Goal: Book appointment/travel/reservation

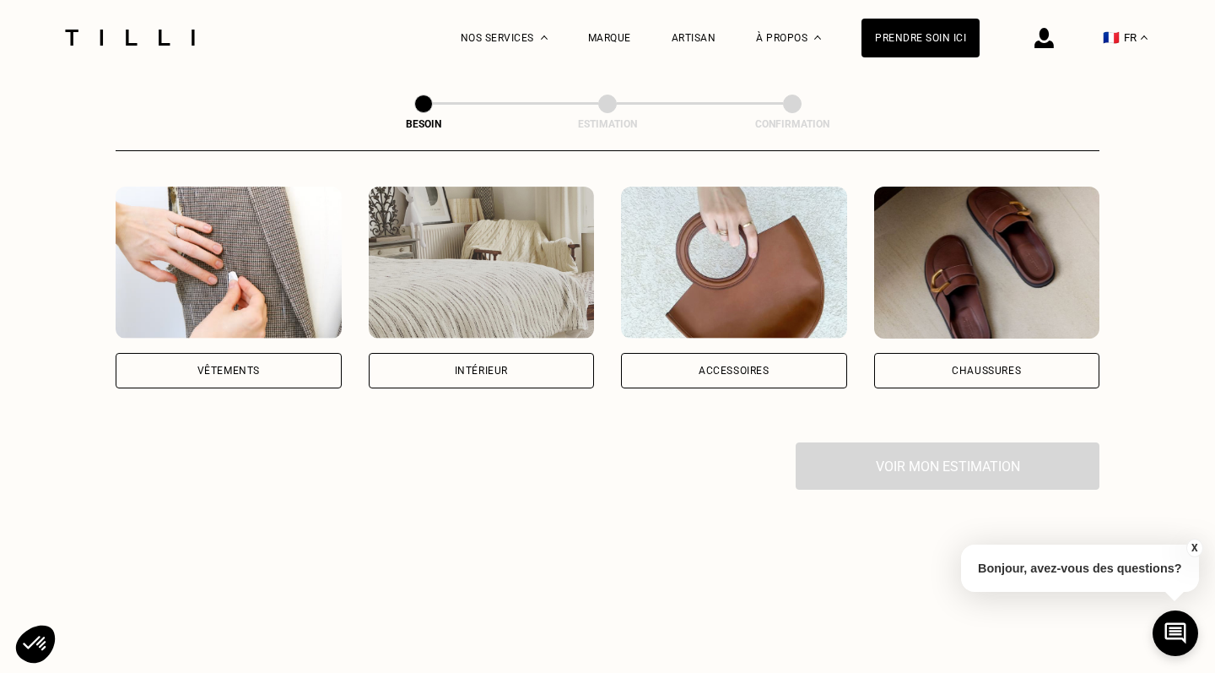
scroll to position [319, 0]
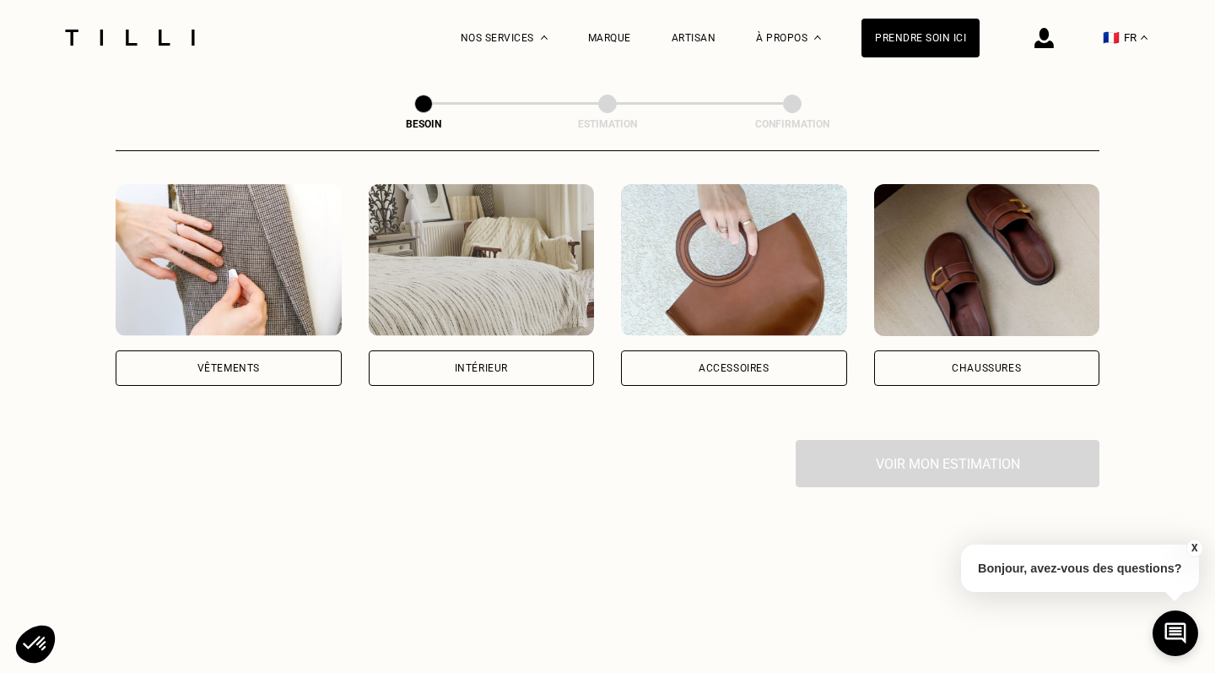
click at [982, 363] on div "Chaussures" at bounding box center [986, 368] width 69 height 10
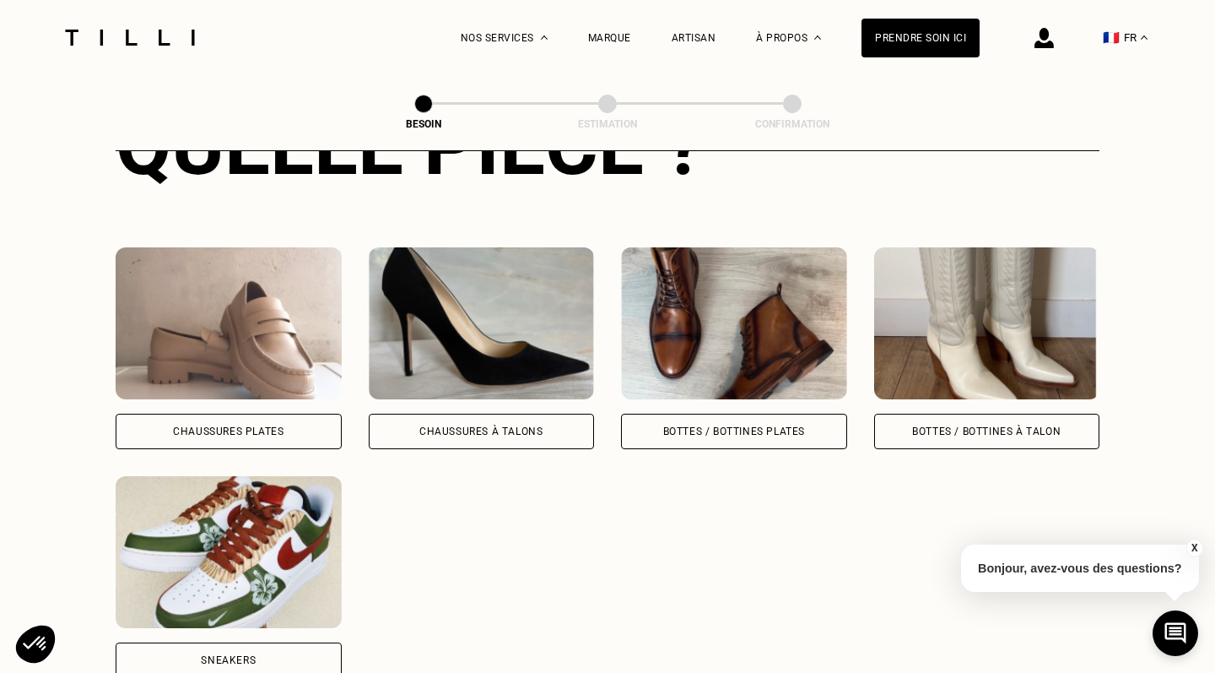
scroll to position [715, 0]
click at [269, 425] on div "Chaussures Plates" at bounding box center [228, 430] width 111 height 10
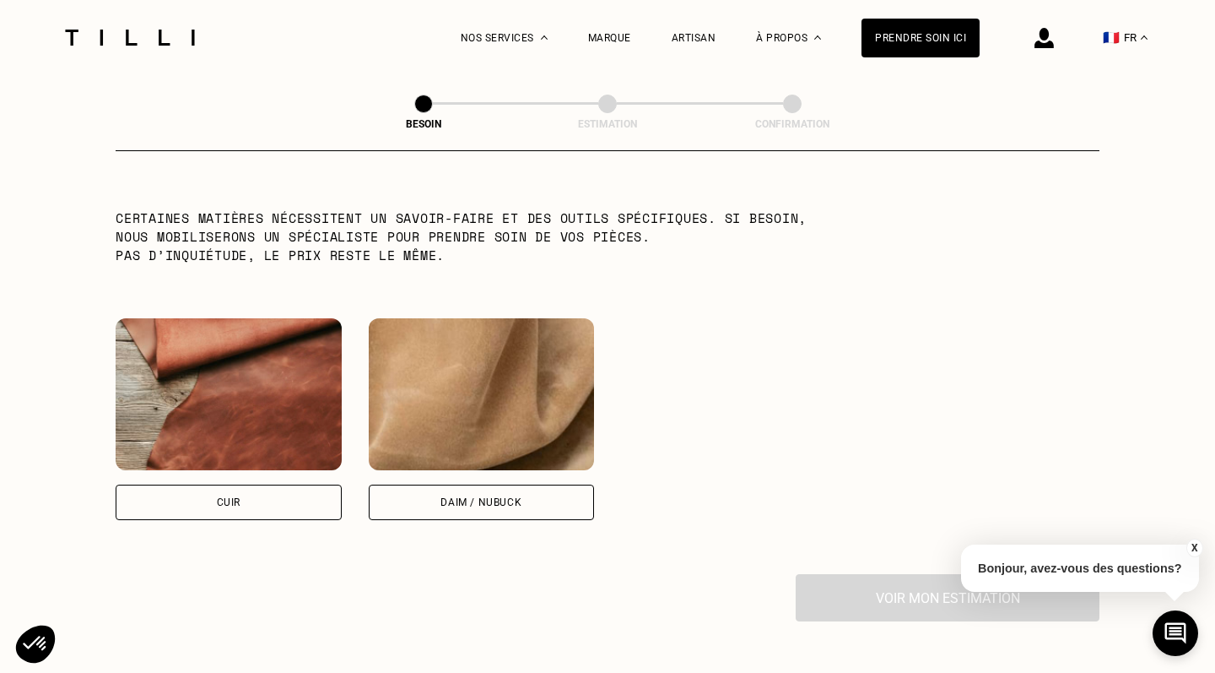
scroll to position [1443, 0]
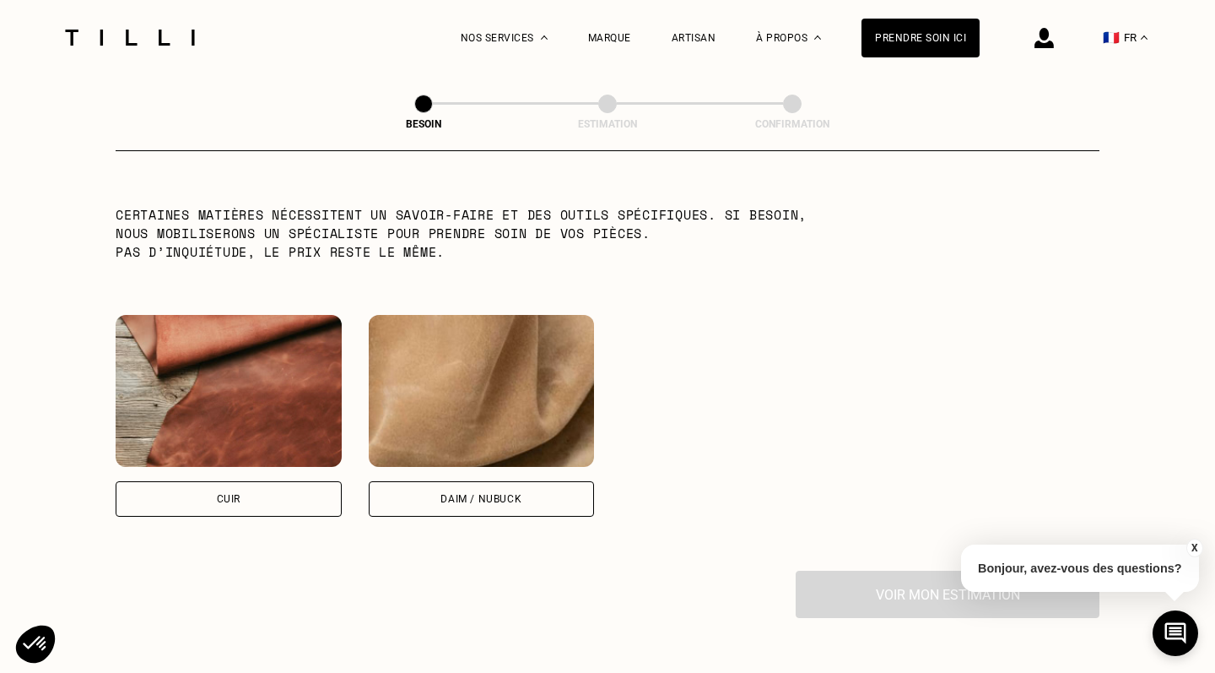
click at [289, 489] on div "Cuir" at bounding box center [229, 498] width 226 height 35
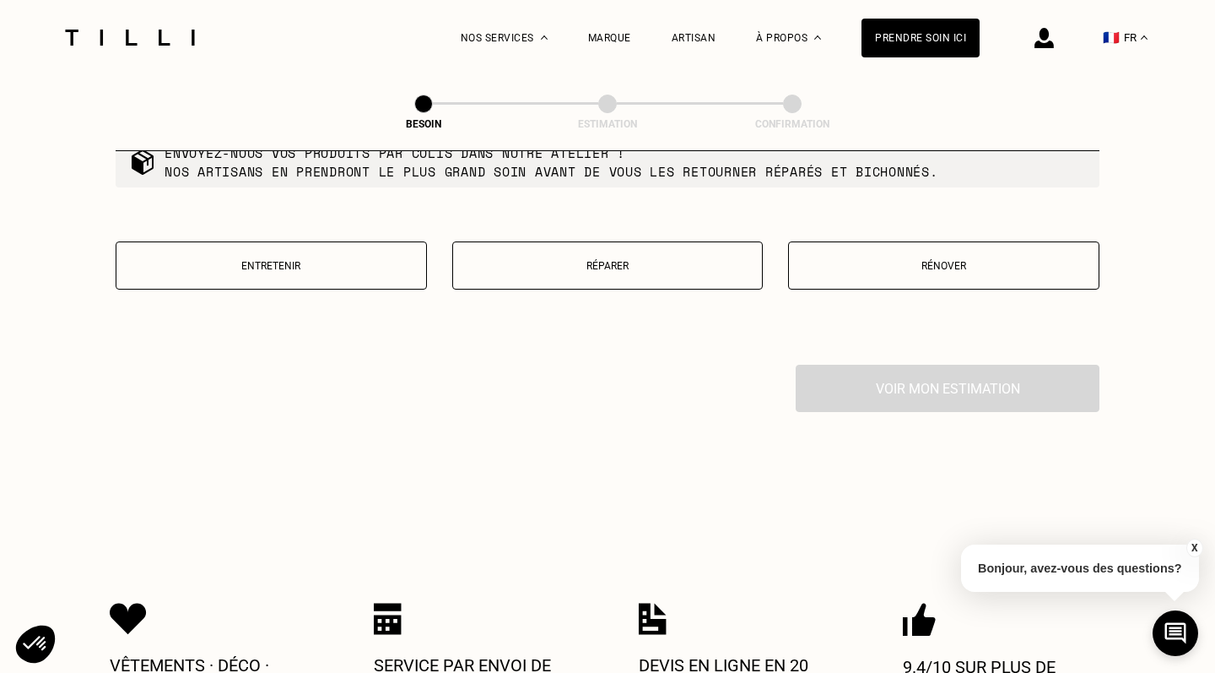
scroll to position [2002, 0]
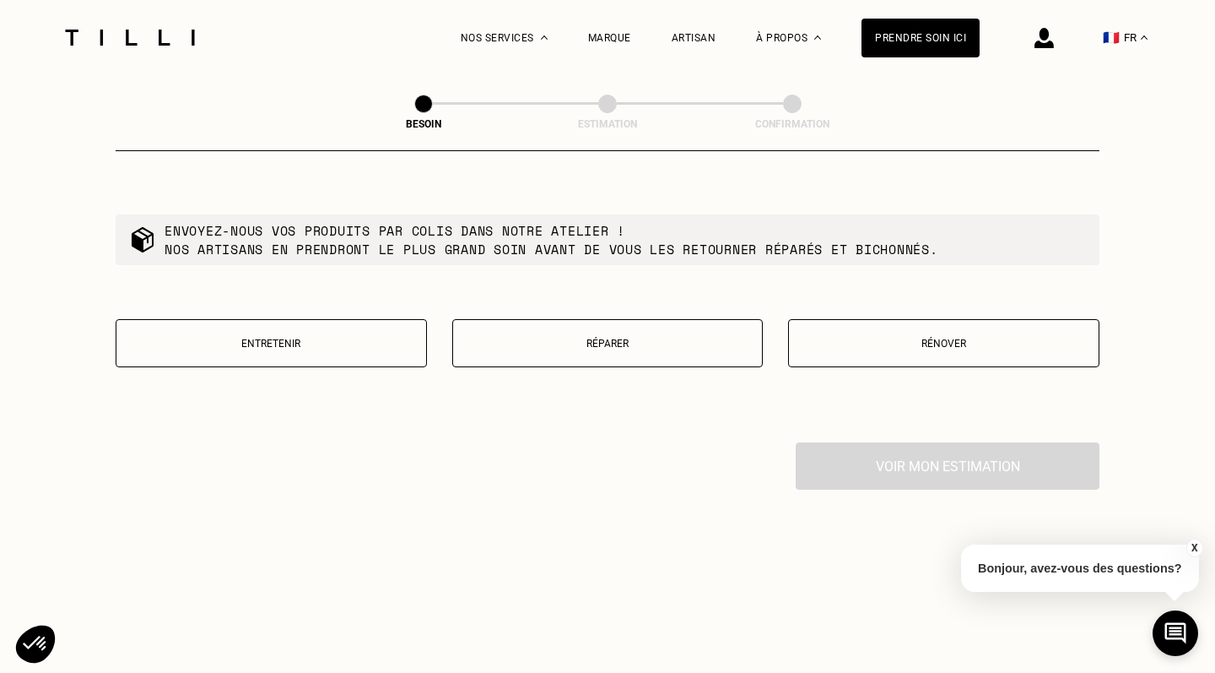
click at [299, 338] on p "Entretenir" at bounding box center [271, 344] width 293 height 12
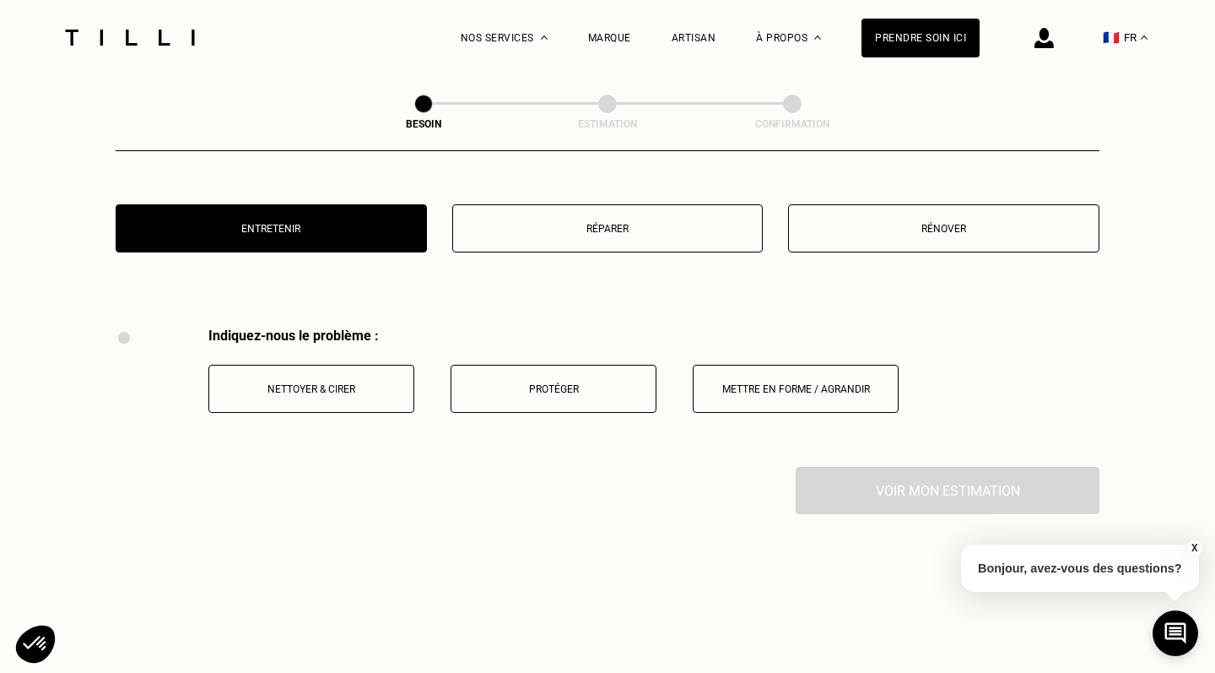
click at [546, 384] on button "Protéger" at bounding box center [554, 389] width 206 height 48
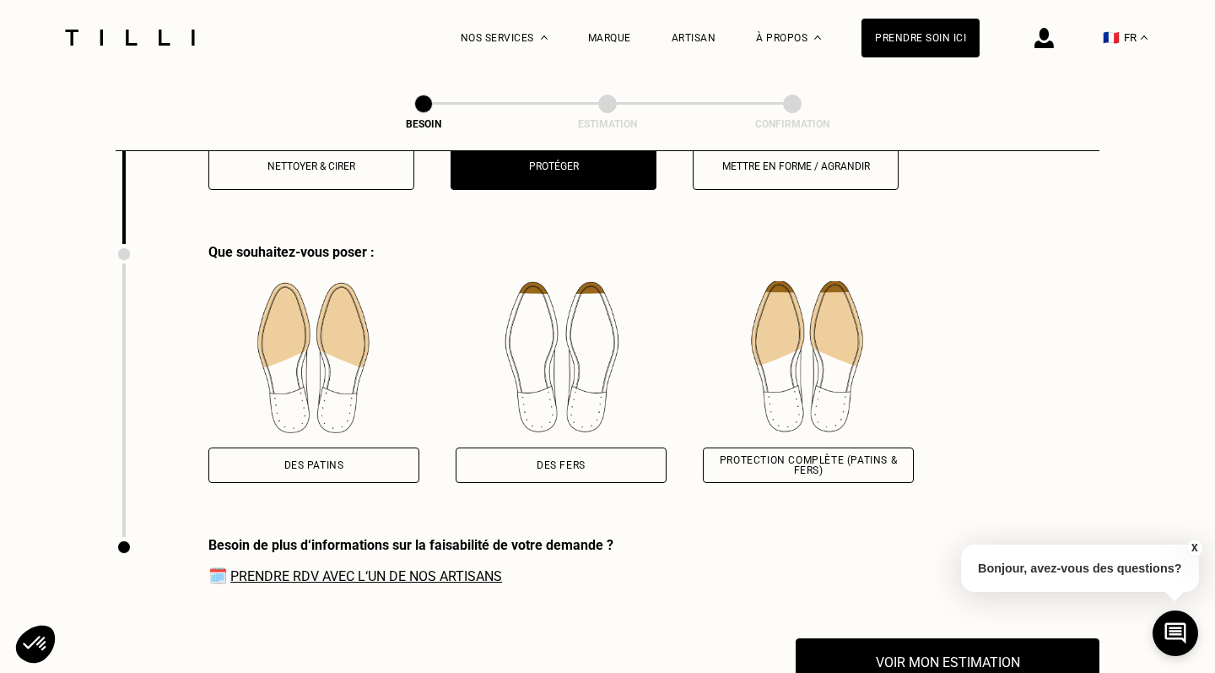
scroll to position [2374, 0]
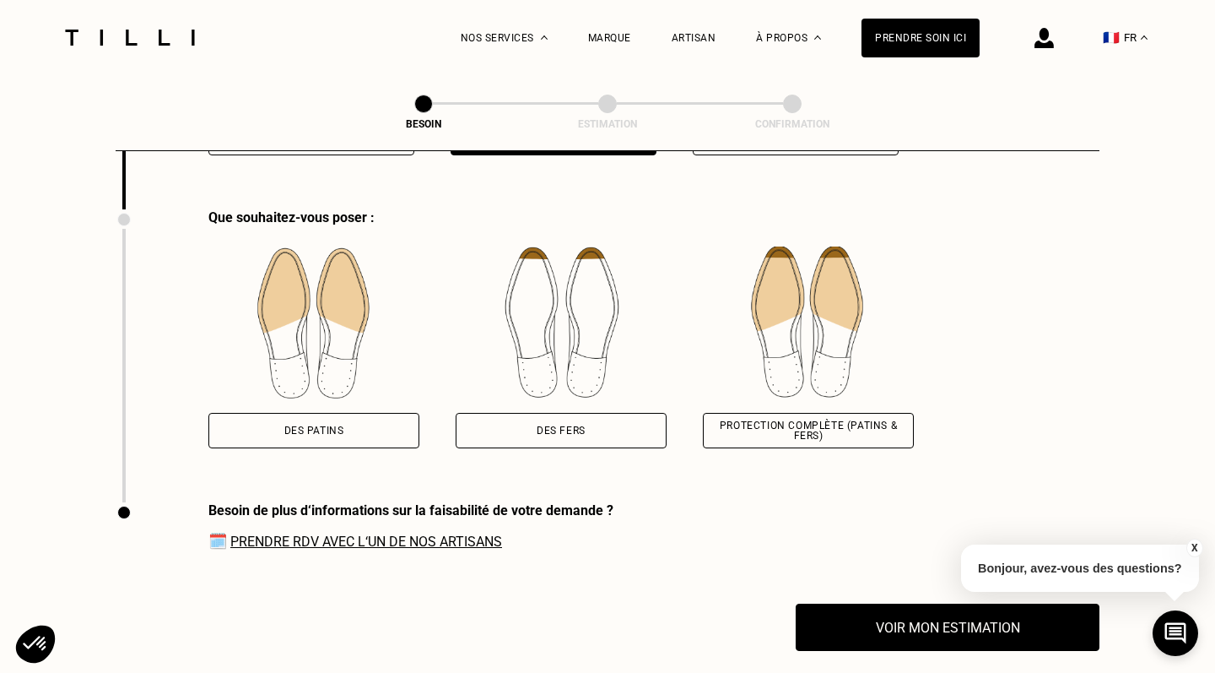
click at [359, 413] on div "Des patins" at bounding box center [313, 430] width 211 height 35
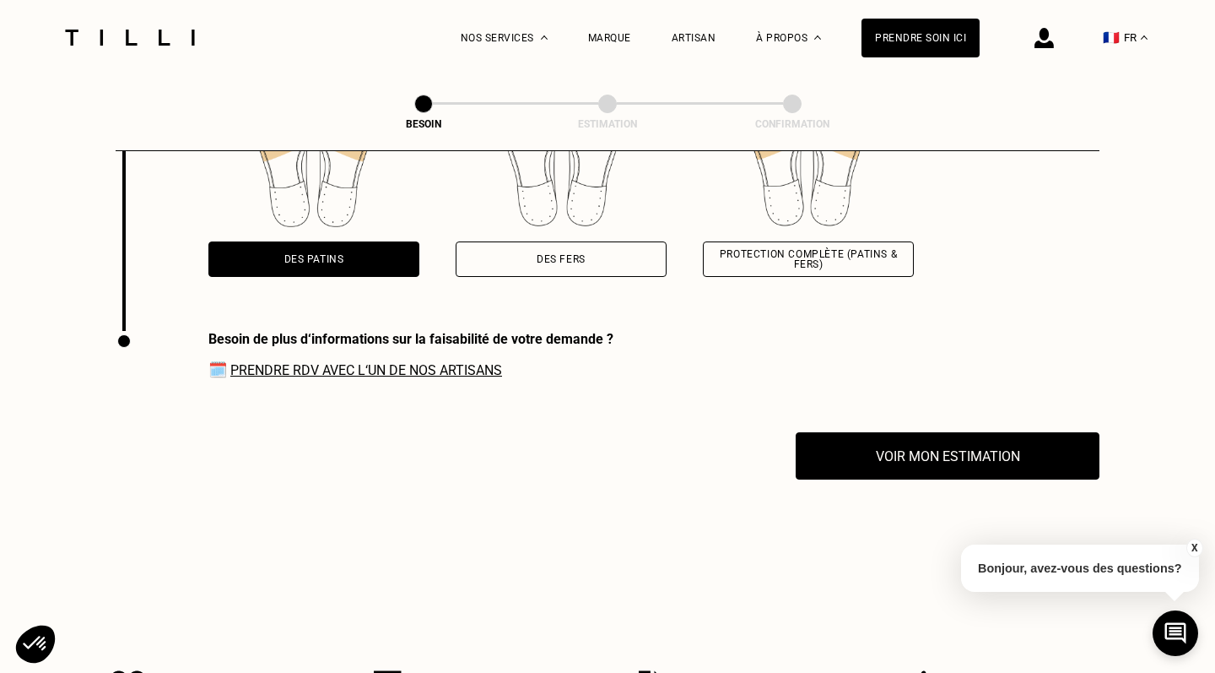
scroll to position [2547, 0]
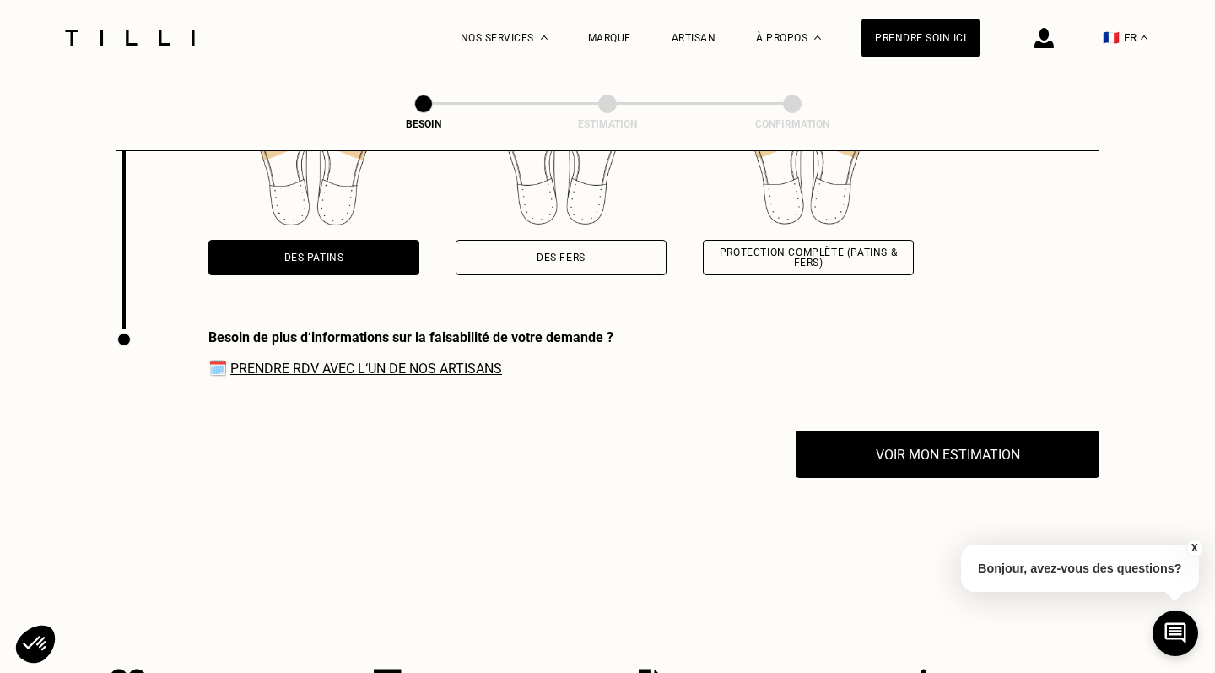
click at [443, 359] on span "🗓️ Prendre RDV avec l‘un de nos artisans" at bounding box center [410, 368] width 405 height 18
click at [443, 360] on link "Prendre RDV avec l‘un de nos artisans" at bounding box center [366, 368] width 272 height 16
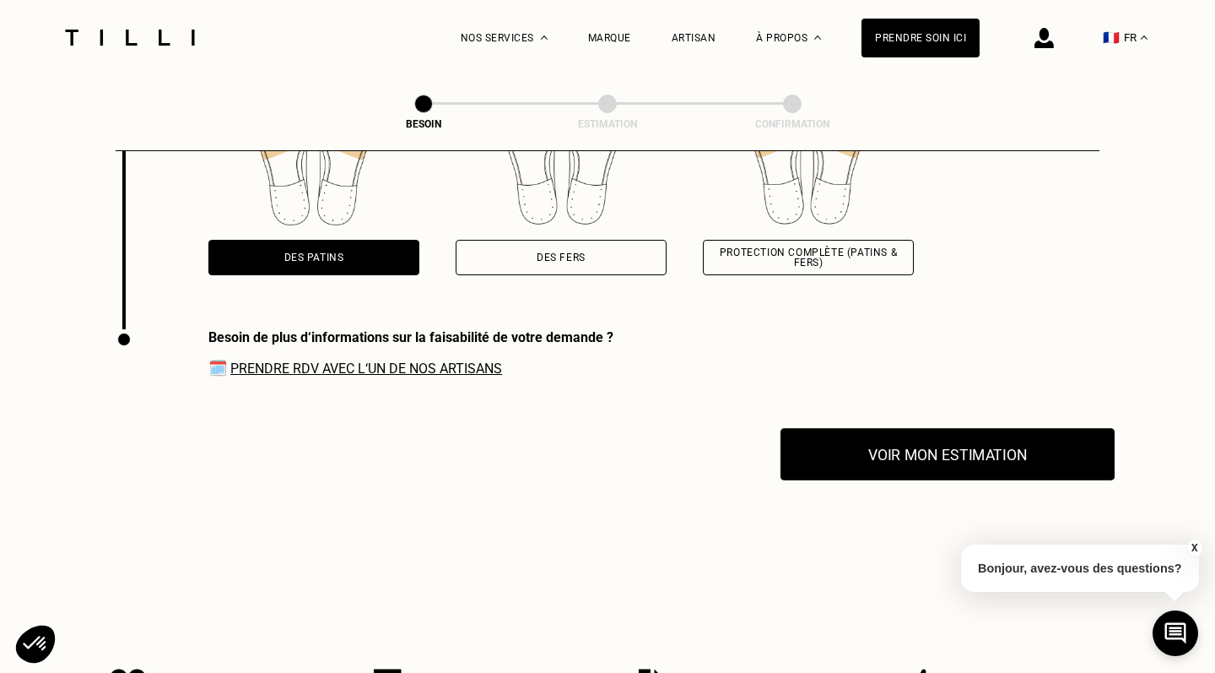
click at [926, 451] on button "Voir mon estimation" at bounding box center [948, 454] width 334 height 52
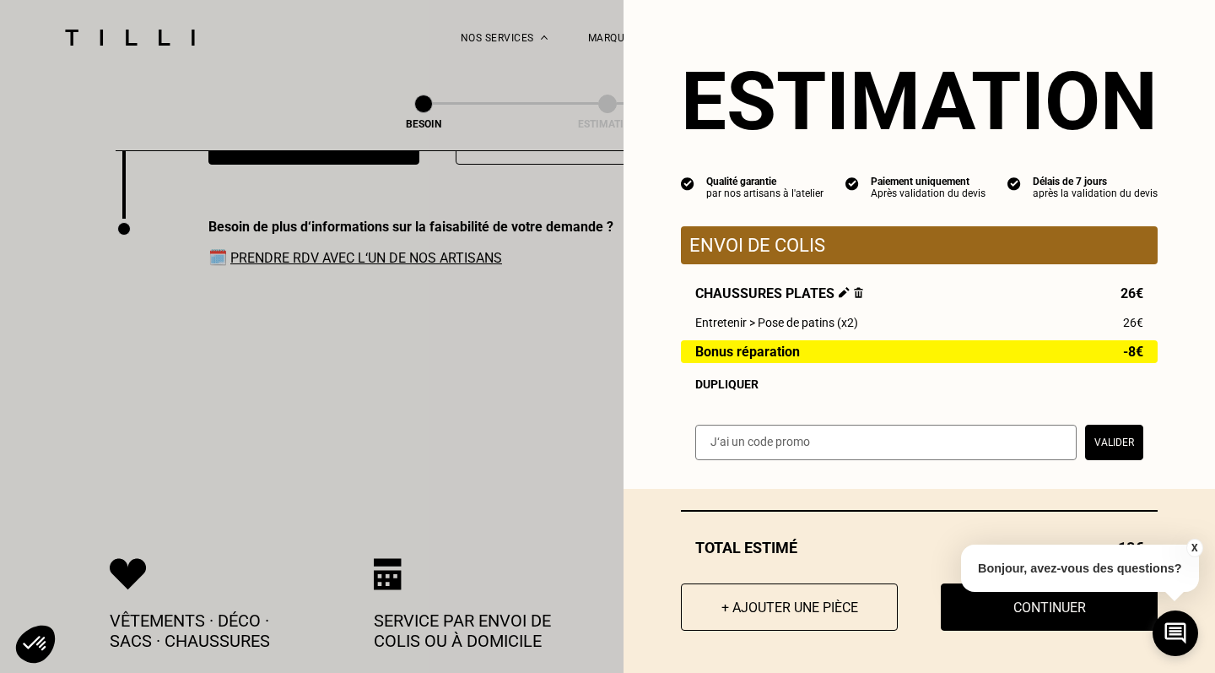
scroll to position [2655, 0]
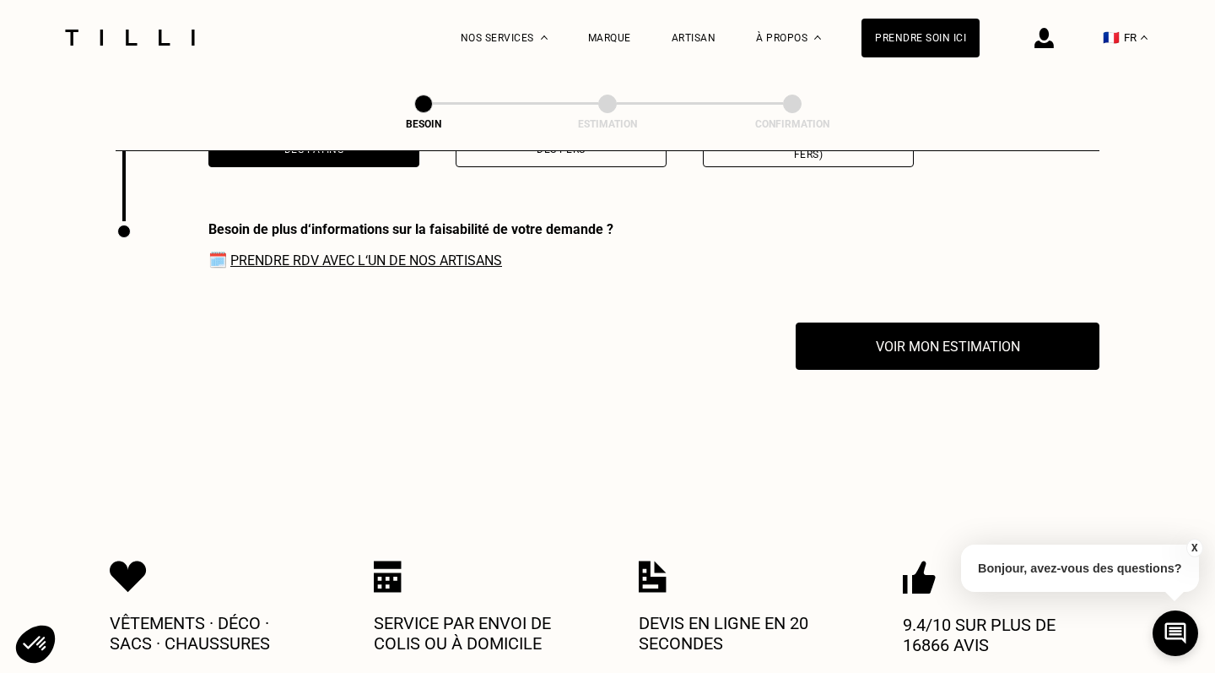
click at [1194, 549] on button "X" at bounding box center [1194, 547] width 17 height 19
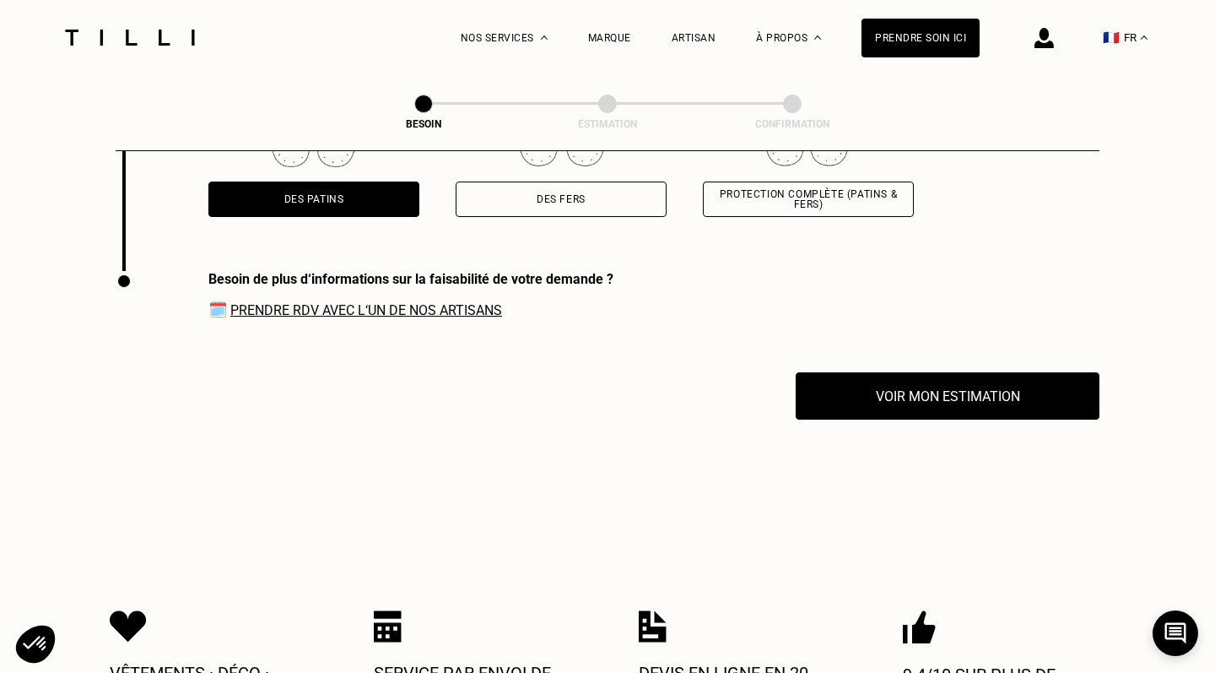
scroll to position [2502, 0]
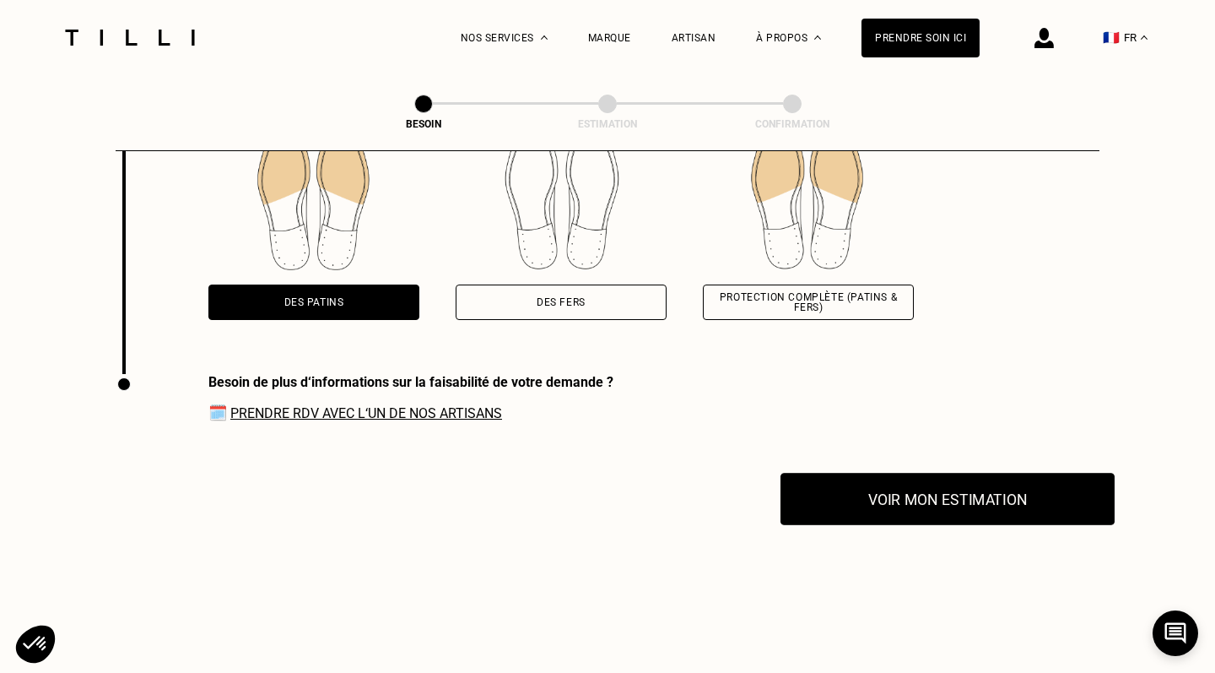
click at [944, 473] on button "Voir mon estimation" at bounding box center [948, 499] width 334 height 52
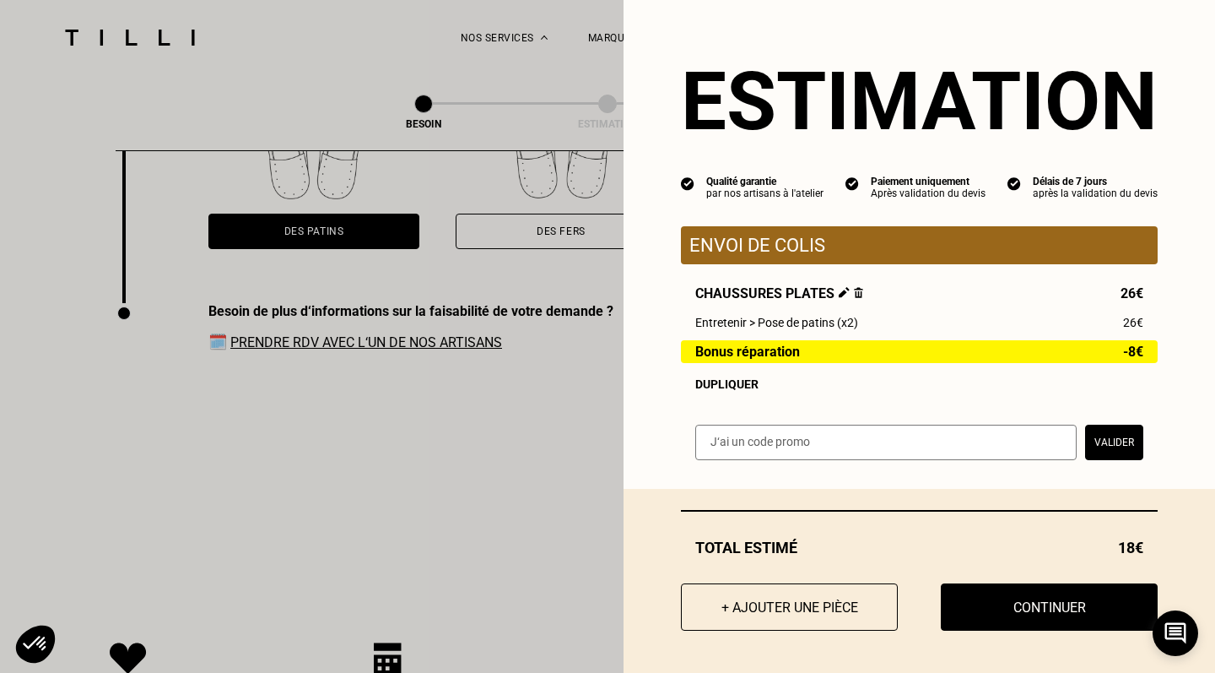
scroll to position [2574, 0]
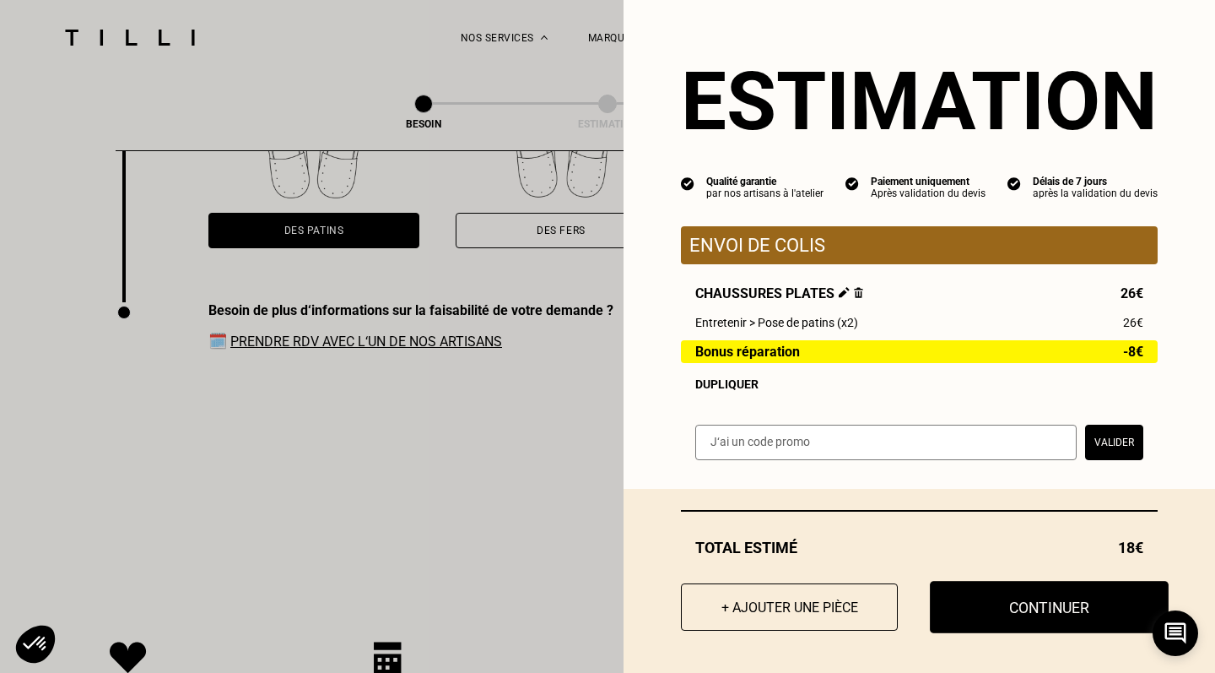
click at [1017, 608] on button "Continuer" at bounding box center [1049, 607] width 239 height 52
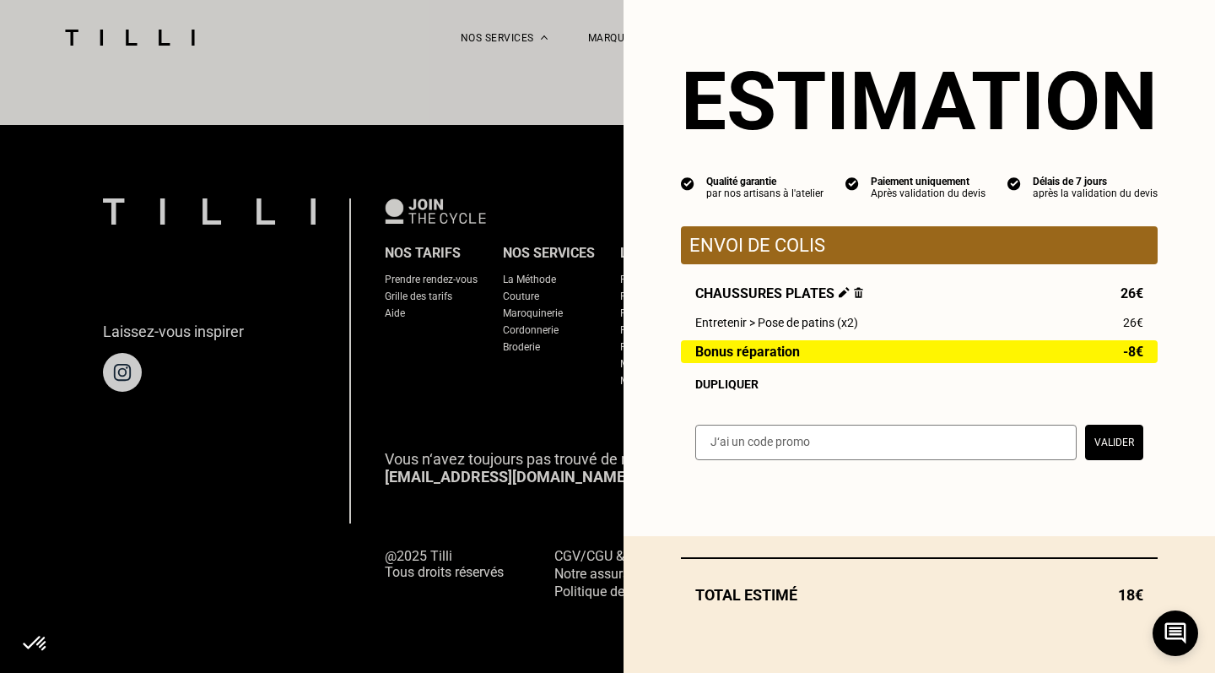
scroll to position [1034, 0]
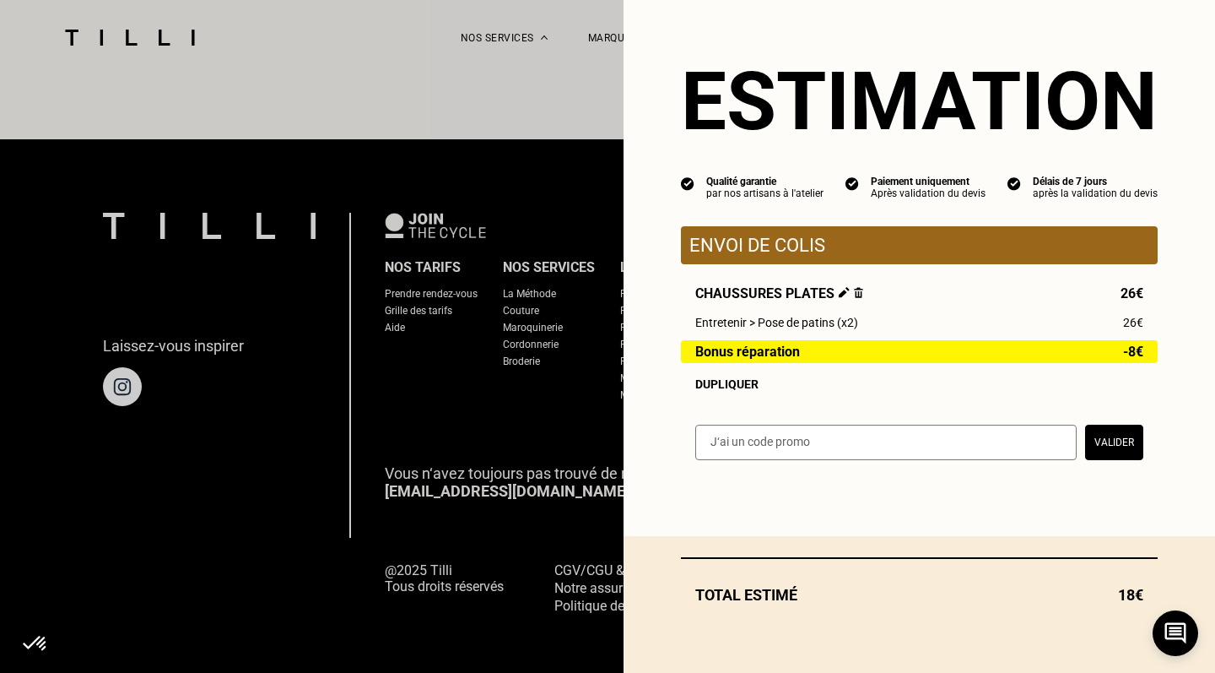
select select "FR"
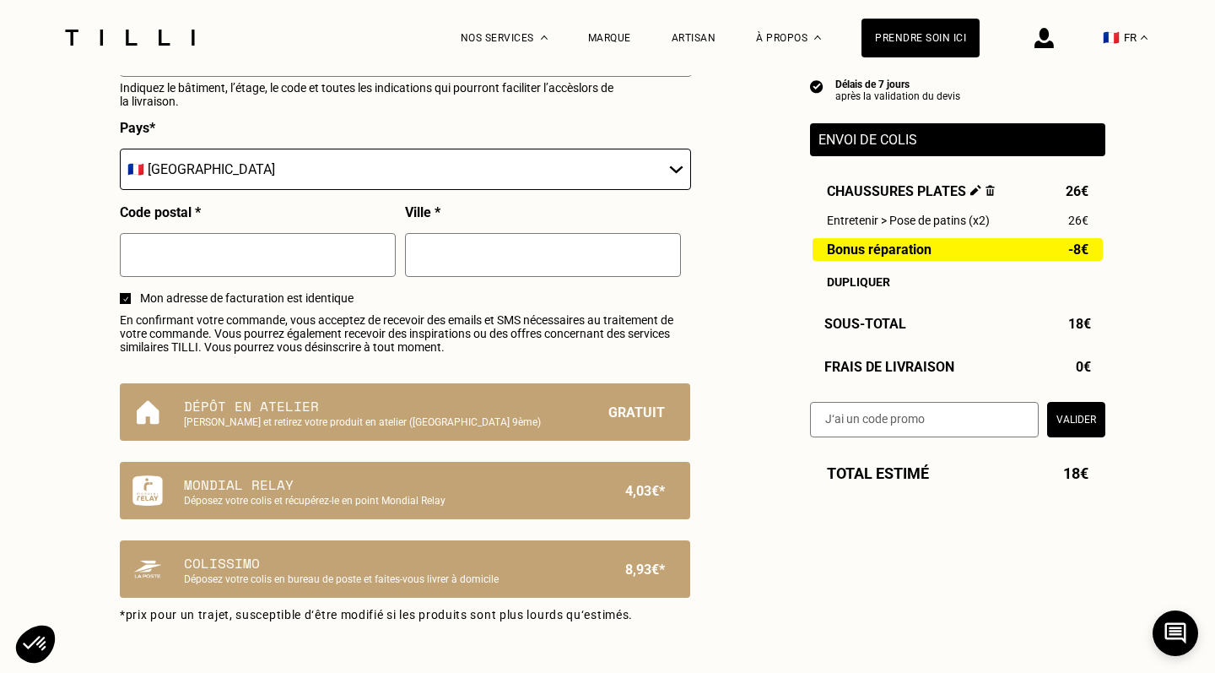
scroll to position [913, 0]
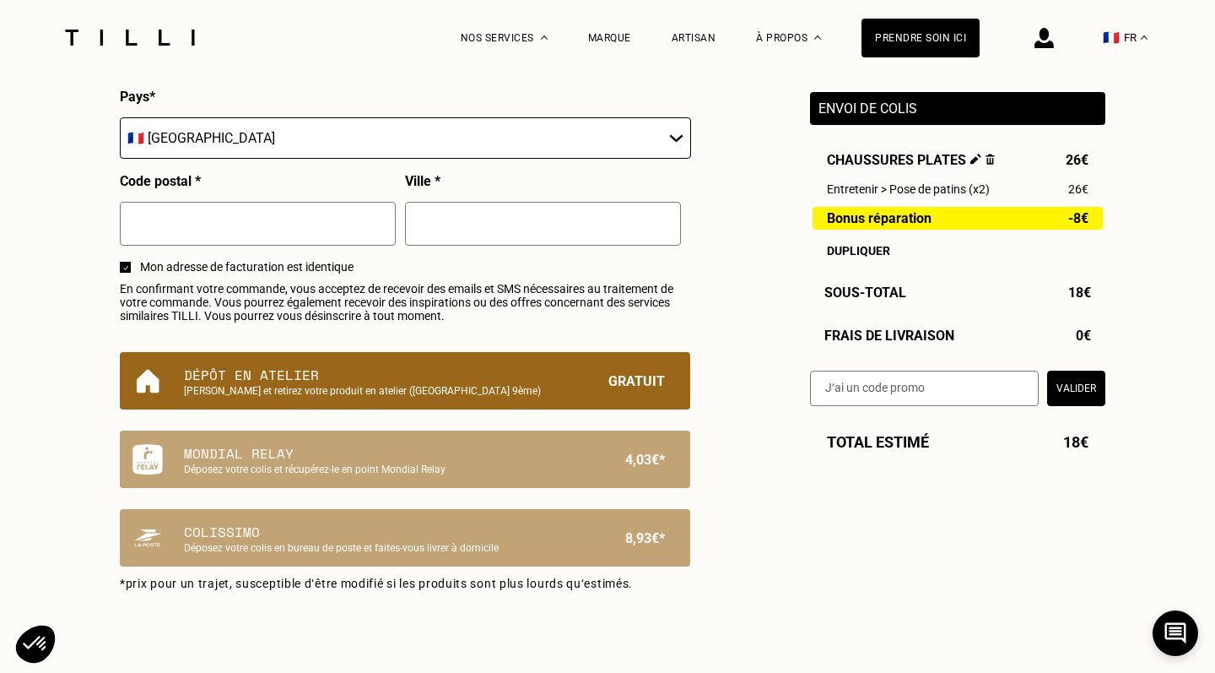
click at [340, 393] on p "[PERSON_NAME] et retirez votre produit en atelier ([GEOGRAPHIC_DATA] 9ème)" at bounding box center [376, 391] width 385 height 12
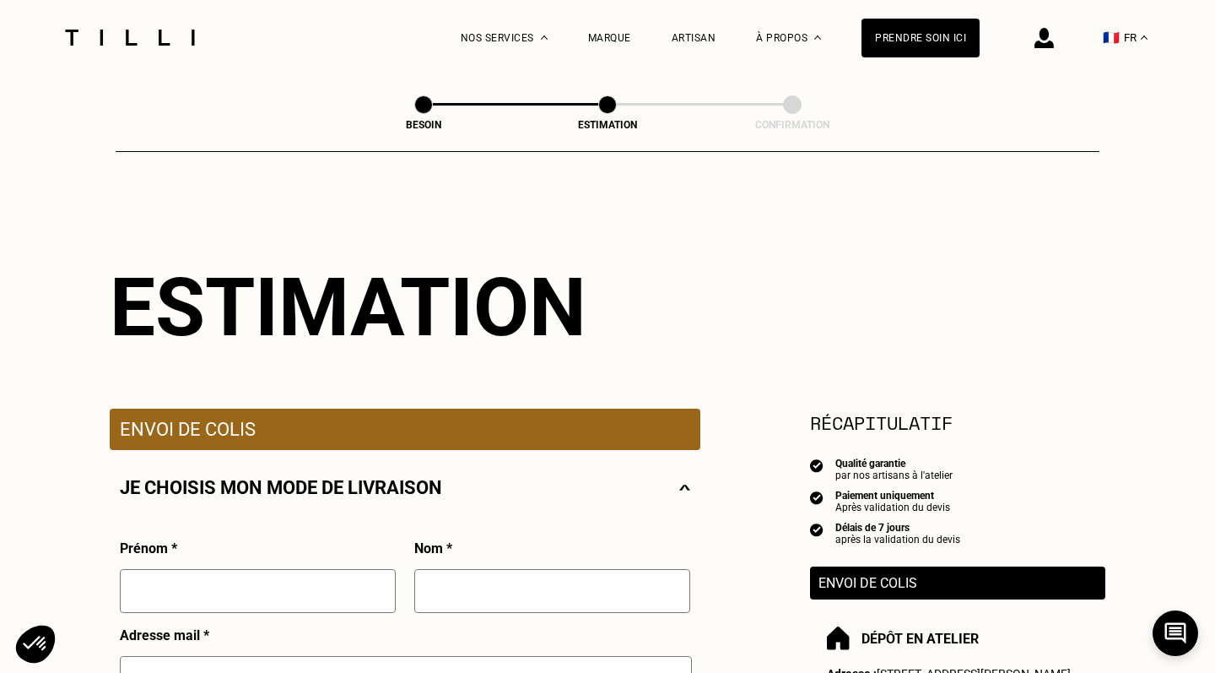
scroll to position [0, 0]
drag, startPoint x: 536, startPoint y: 37, endPoint x: 428, endPoint y: 45, distance: 108.3
click at [428, 45] on div "La Méthode Retoucherie Maroquinerie Broderie Cordonnerie Nos prix Nos services …" at bounding box center [607, 37] width 1097 height 75
